Goal: Task Accomplishment & Management: Manage account settings

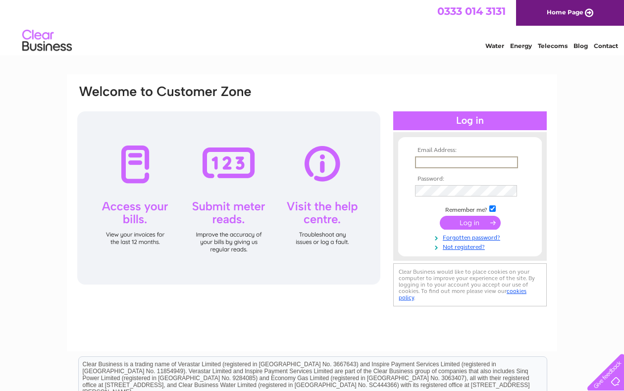
type input "pauline.tilbury@me.com"
click at [470, 222] on input "submit" at bounding box center [470, 223] width 61 height 14
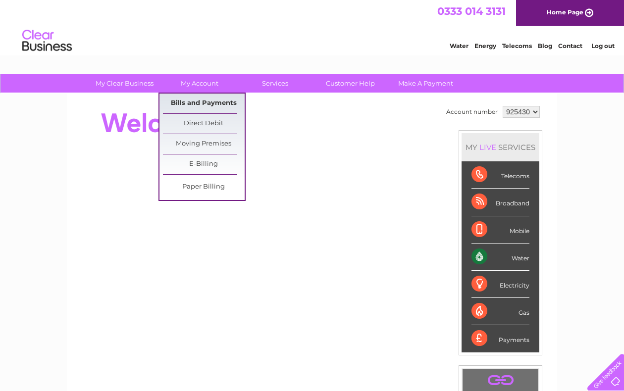
click at [199, 99] on link "Bills and Payments" at bounding box center [204, 104] width 82 height 20
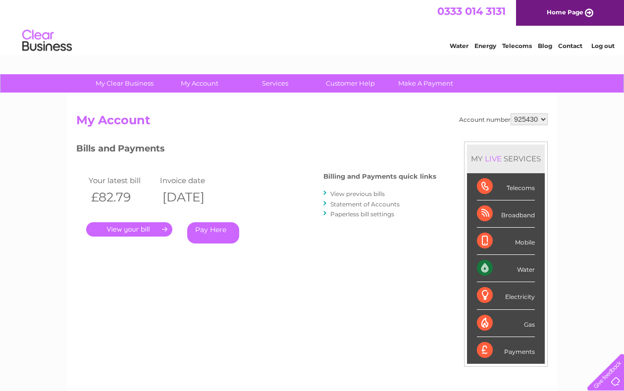
click at [151, 227] on link "." at bounding box center [129, 229] width 86 height 14
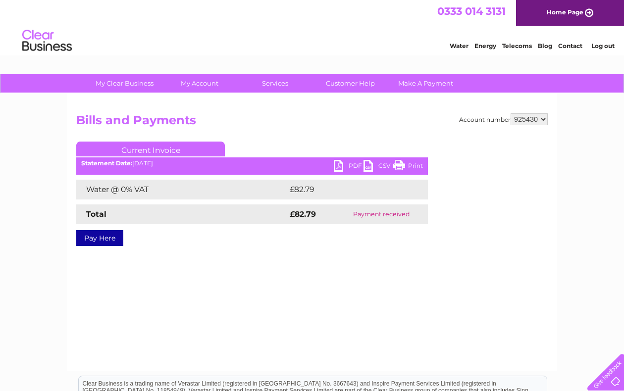
click at [397, 164] on link "Print" at bounding box center [408, 167] width 30 height 14
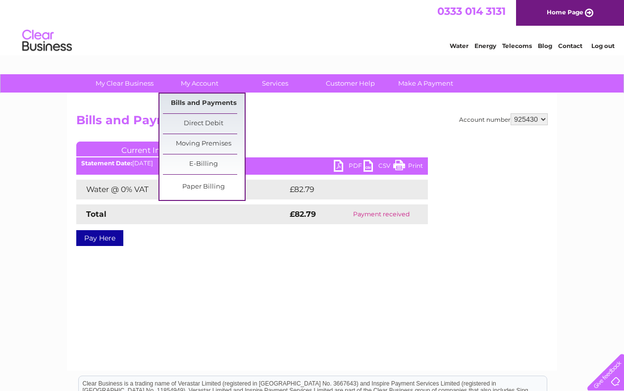
click at [204, 101] on link "Bills and Payments" at bounding box center [204, 104] width 82 height 20
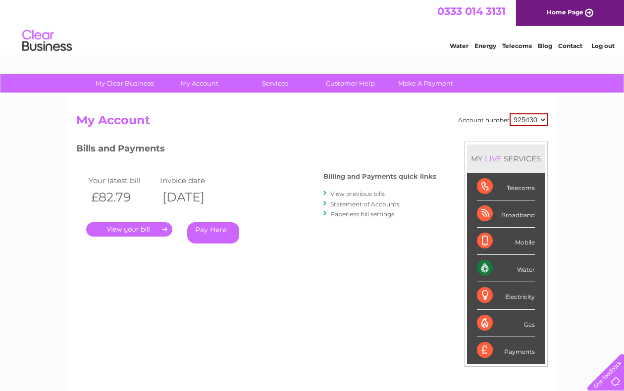
click at [346, 192] on link "View previous bills" at bounding box center [357, 193] width 54 height 7
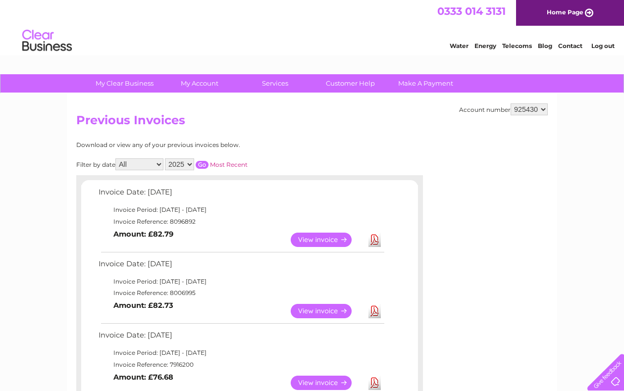
click at [330, 306] on link "View" at bounding box center [327, 311] width 73 height 14
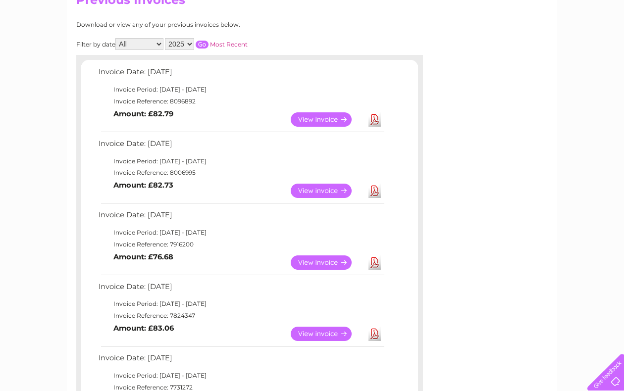
scroll to position [121, 0]
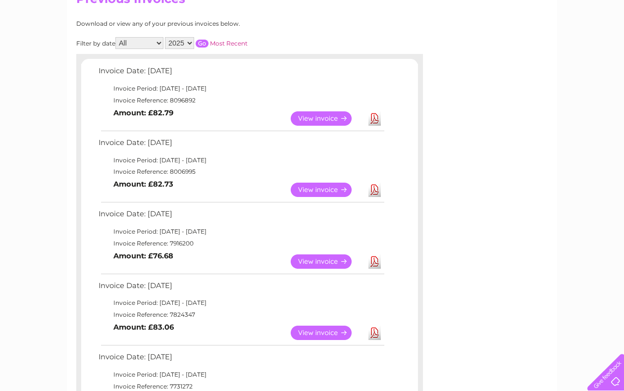
click at [312, 254] on link "View" at bounding box center [327, 261] width 73 height 14
click at [328, 327] on link "View" at bounding box center [327, 333] width 73 height 14
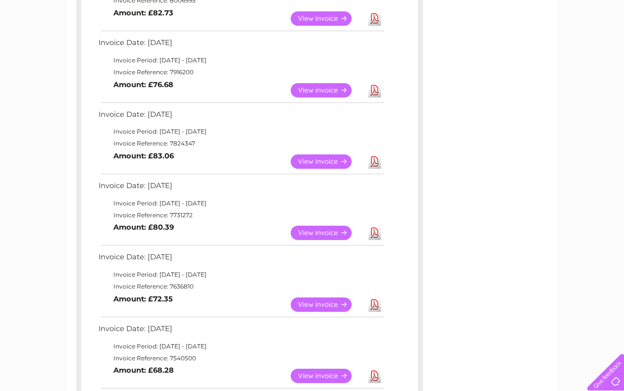
scroll to position [294, 0]
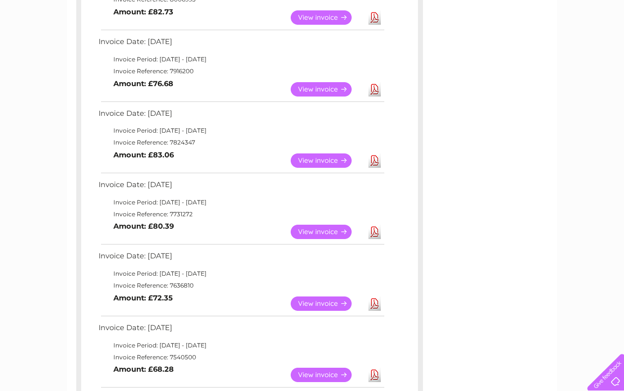
click at [325, 225] on link "View" at bounding box center [327, 232] width 73 height 14
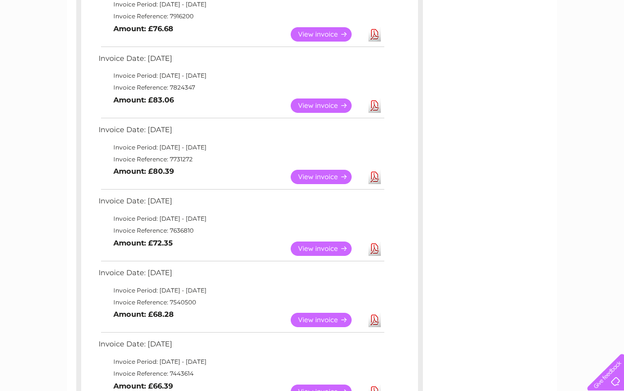
scroll to position [429, 0]
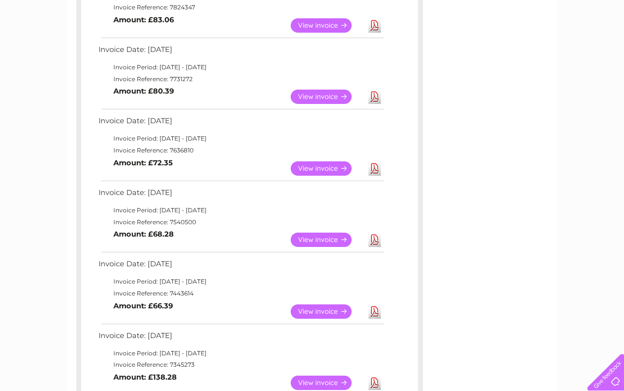
click at [325, 161] on link "View" at bounding box center [327, 168] width 73 height 14
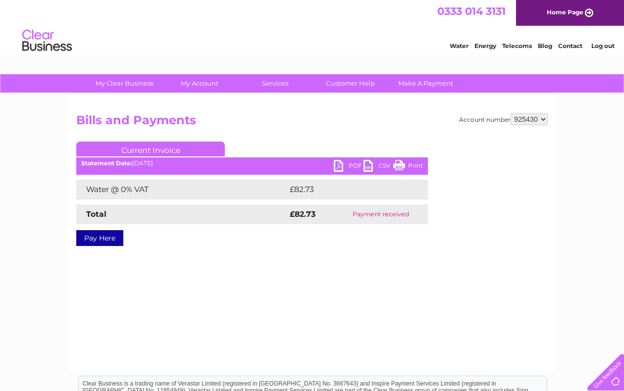
click at [400, 165] on link "Print" at bounding box center [408, 167] width 30 height 14
click at [403, 162] on link "Print" at bounding box center [408, 167] width 30 height 14
click at [400, 162] on link "Print" at bounding box center [408, 167] width 30 height 14
click at [401, 163] on link "Print" at bounding box center [408, 167] width 30 height 14
click at [399, 163] on link "Print" at bounding box center [408, 167] width 30 height 14
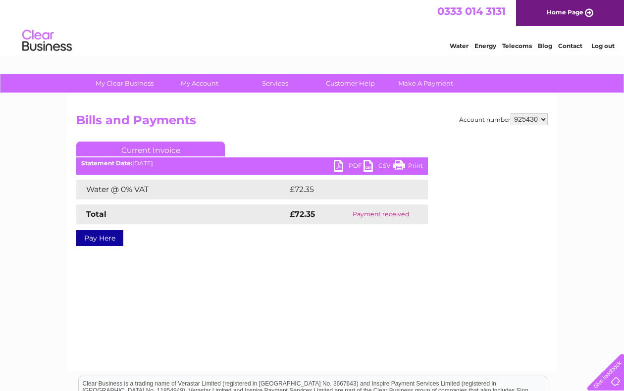
click at [599, 44] on link "Log out" at bounding box center [602, 45] width 23 height 7
